Goal: Entertainment & Leisure: Consume media (video, audio)

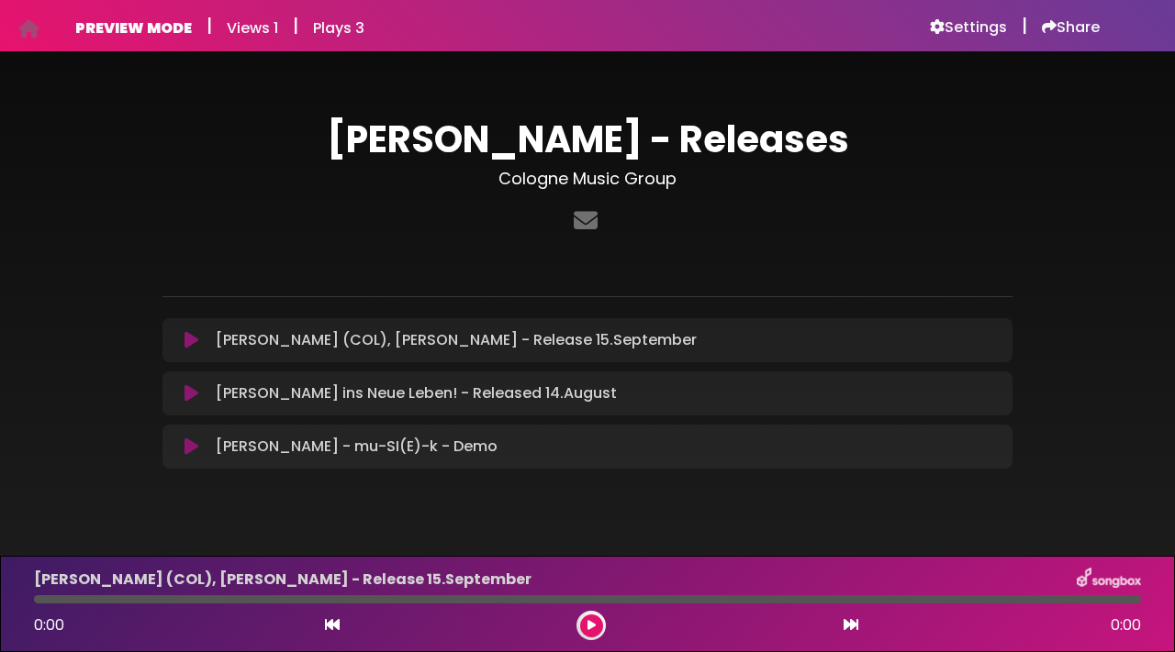
click at [189, 450] on icon at bounding box center [191, 447] width 14 height 18
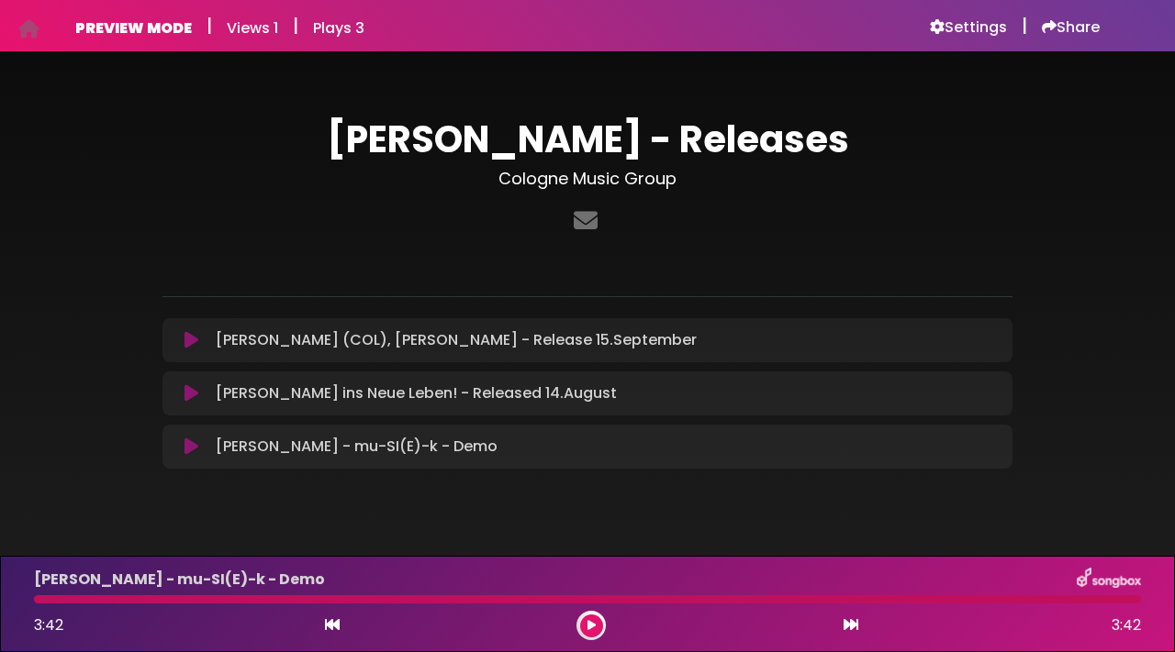
click at [193, 345] on icon at bounding box center [191, 340] width 14 height 18
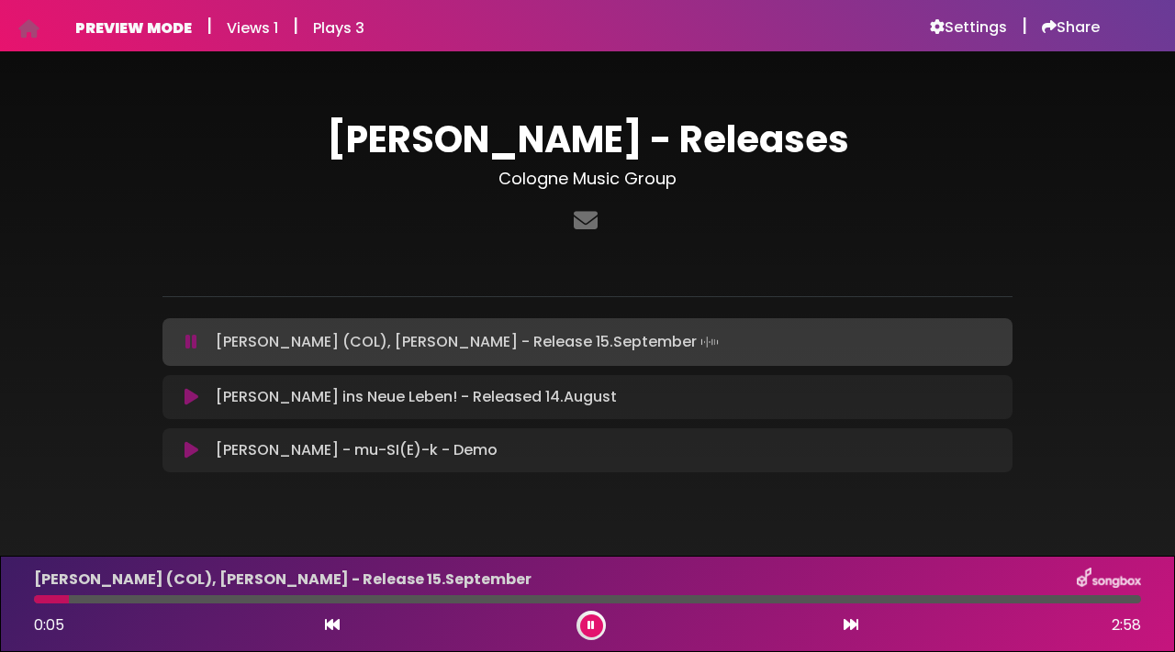
drag, startPoint x: 71, startPoint y: 618, endPoint x: 34, endPoint y: 615, distance: 36.8
click at [29, 615] on div "0:05 2:58" at bounding box center [587, 625] width 1129 height 29
drag, startPoint x: 63, startPoint y: 602, endPoint x: 27, endPoint y: 606, distance: 36.9
click at [26, 605] on div "Chris G (COL), Paula B - Queenmove - Release 15.September 0:06 2:58" at bounding box center [587, 604] width 1129 height 72
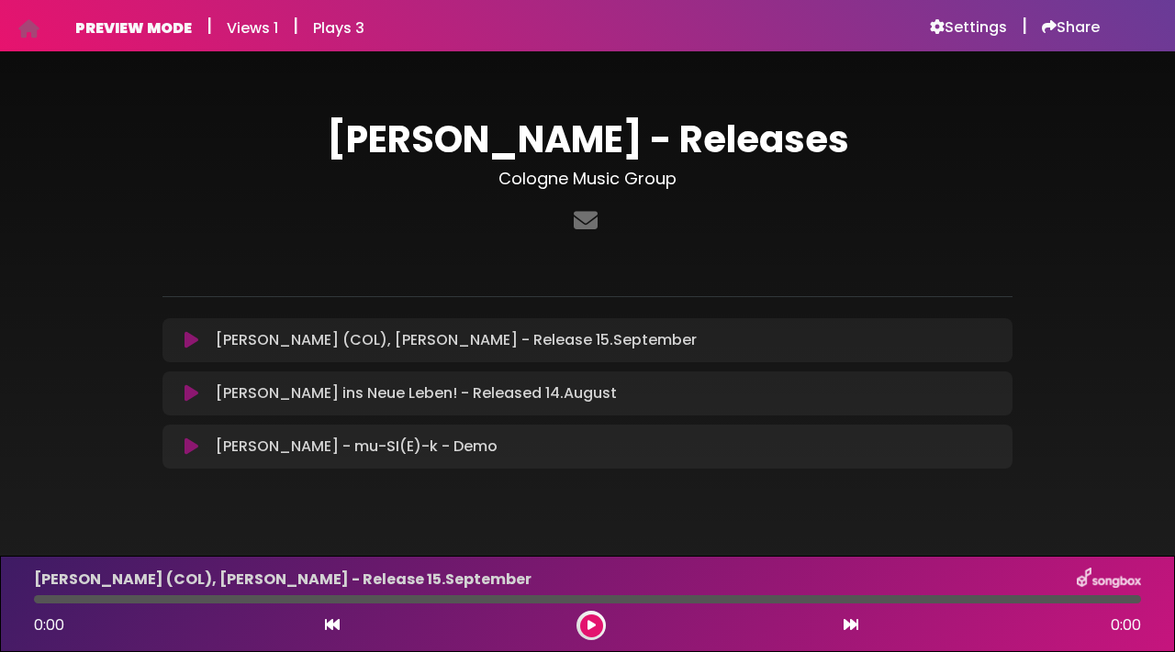
click at [192, 443] on icon at bounding box center [191, 447] width 14 height 18
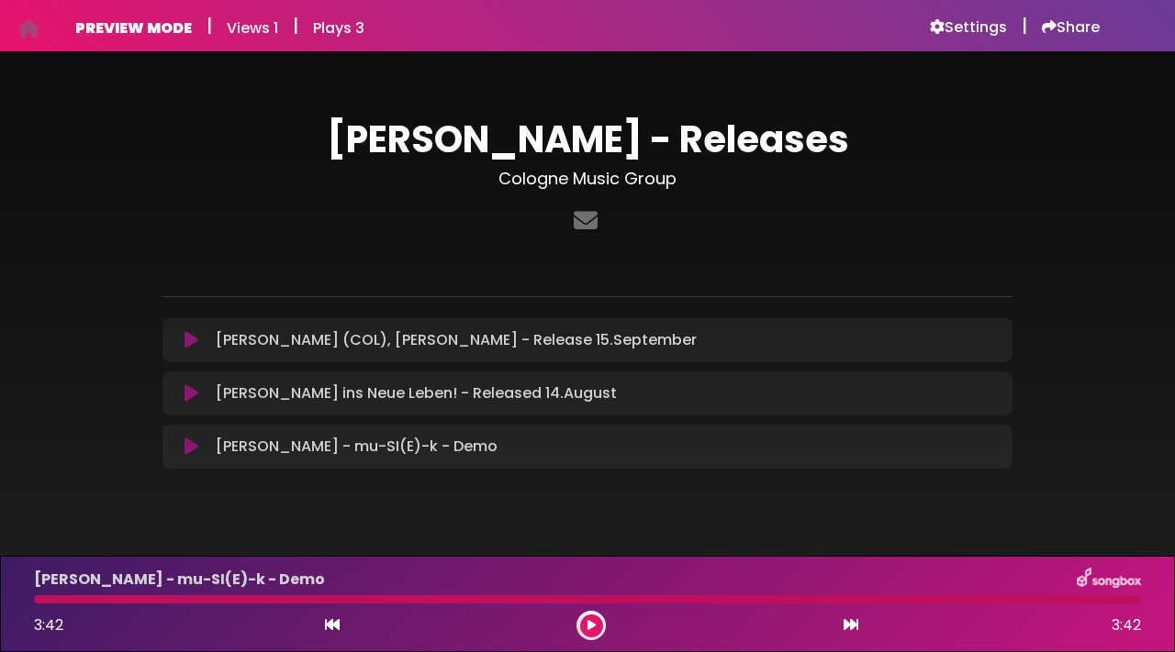
click at [193, 443] on icon at bounding box center [191, 447] width 14 height 18
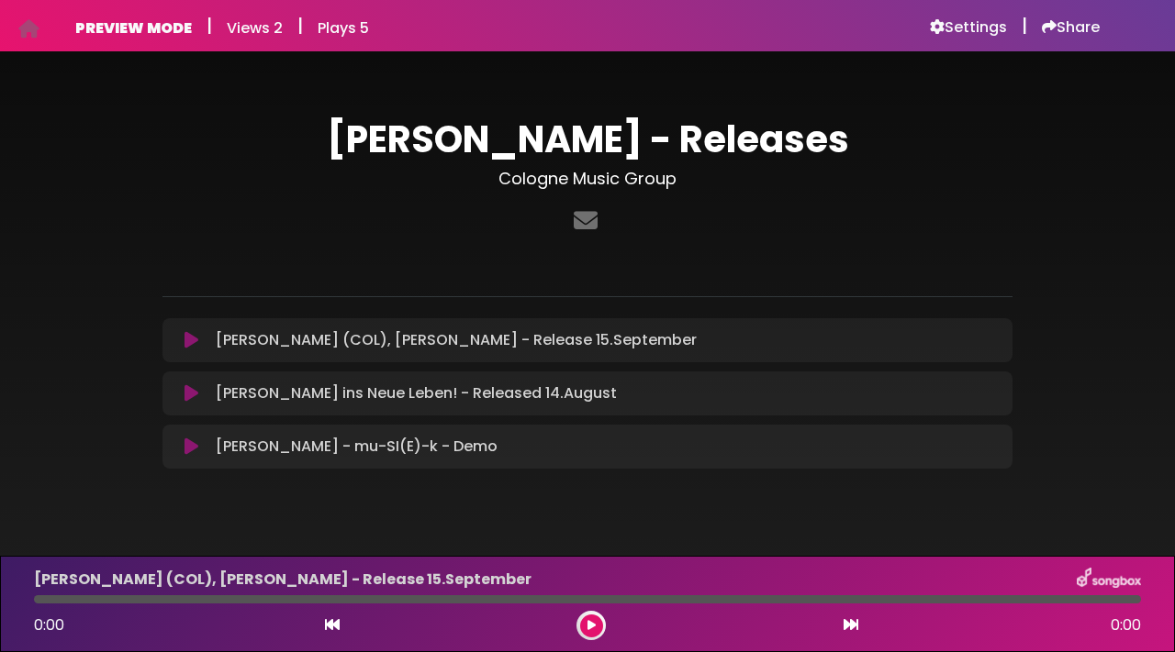
click at [194, 444] on icon at bounding box center [191, 447] width 14 height 18
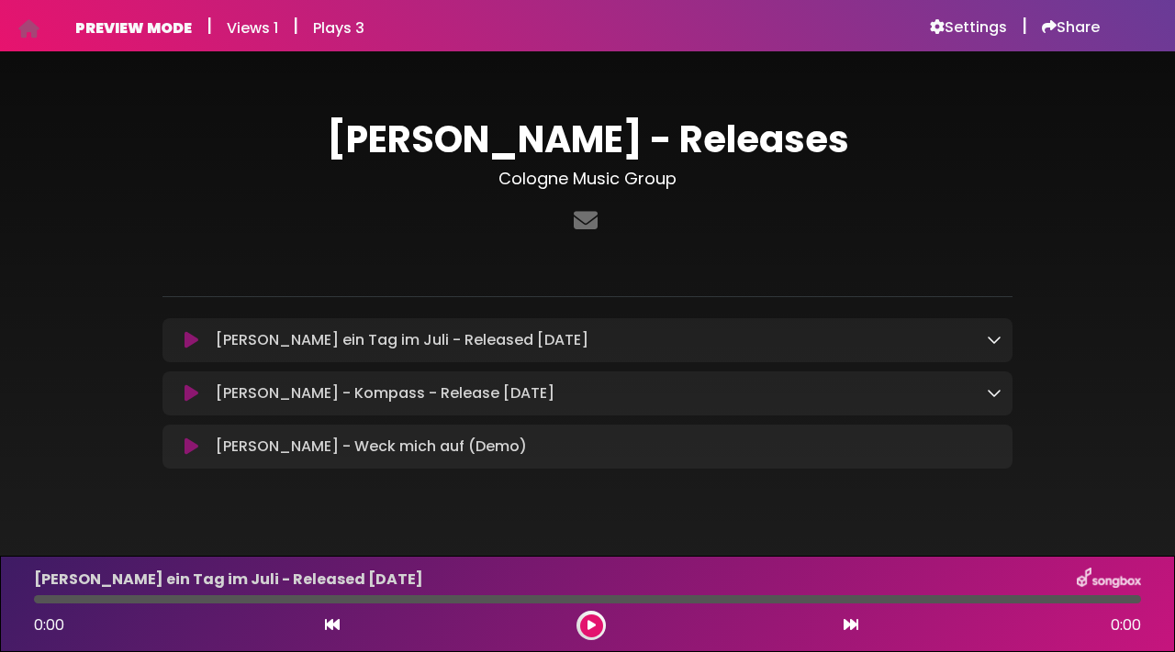
click at [194, 393] on icon at bounding box center [191, 393] width 14 height 18
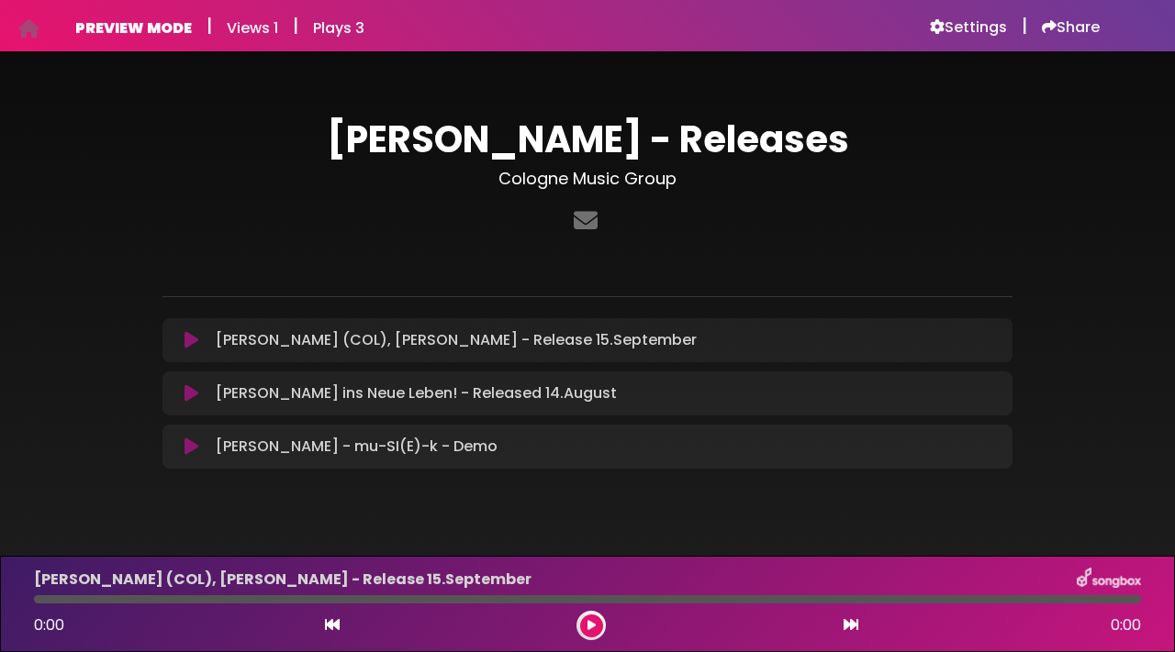
click at [194, 343] on icon at bounding box center [191, 340] width 14 height 18
click at [195, 450] on icon at bounding box center [191, 447] width 14 height 18
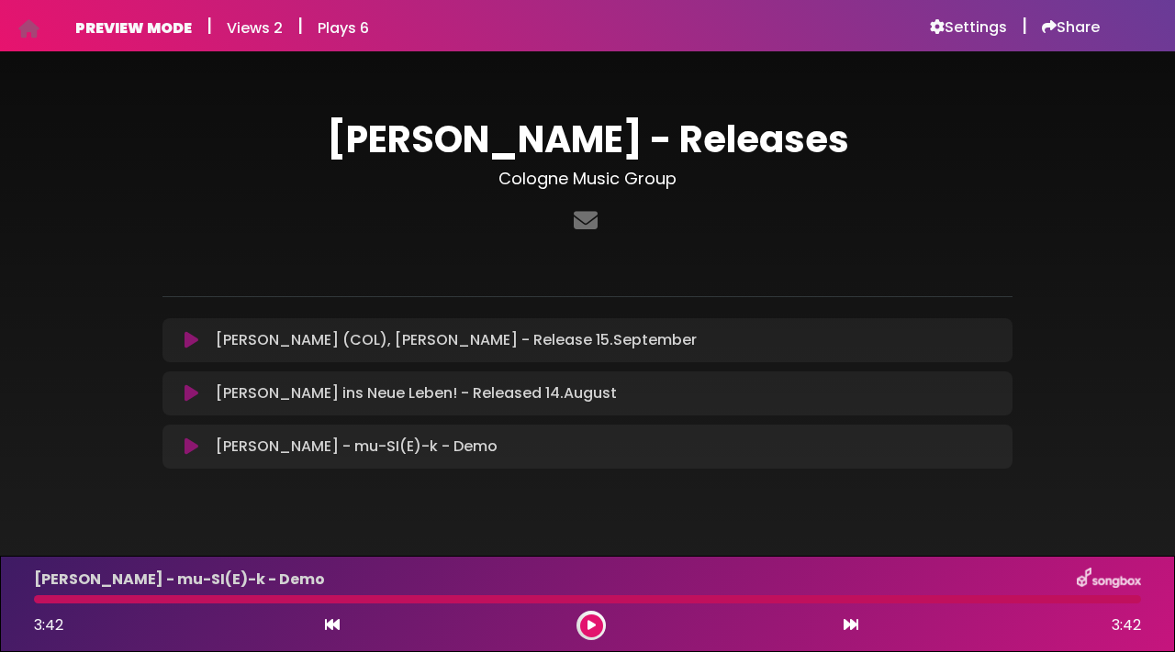
click at [195, 450] on icon at bounding box center [191, 447] width 14 height 18
